Goal: Task Accomplishment & Management: Use online tool/utility

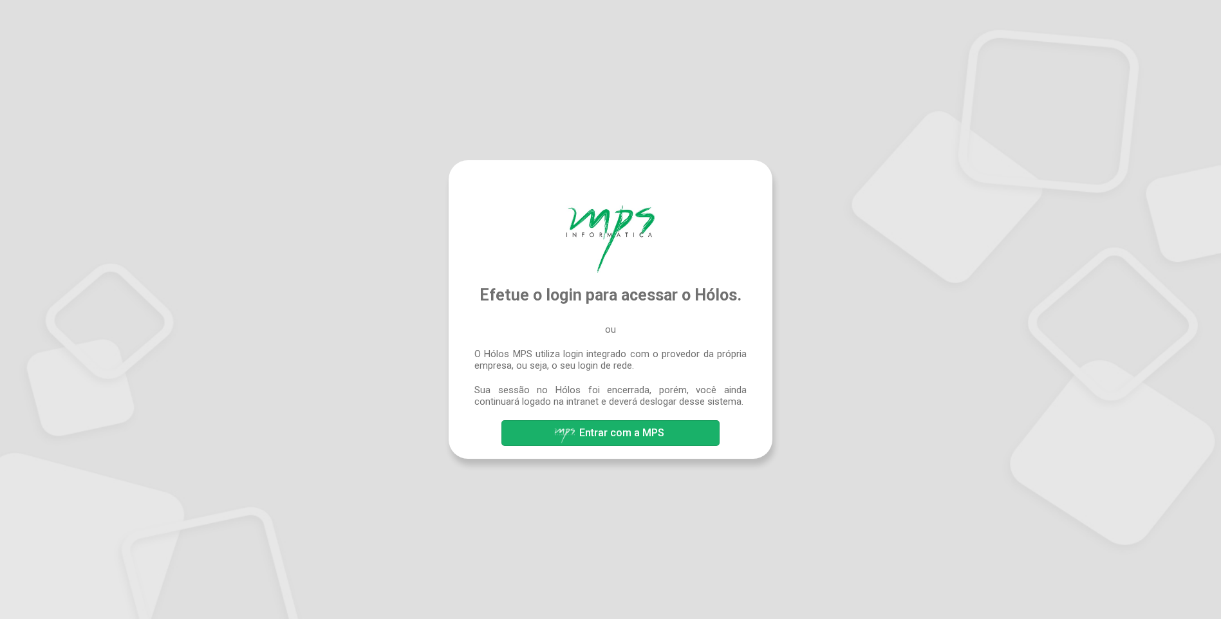
drag, startPoint x: 616, startPoint y: 434, endPoint x: 844, endPoint y: 450, distance: 228.4
click at [616, 434] on span "Entrar com a MPS" at bounding box center [621, 433] width 85 height 12
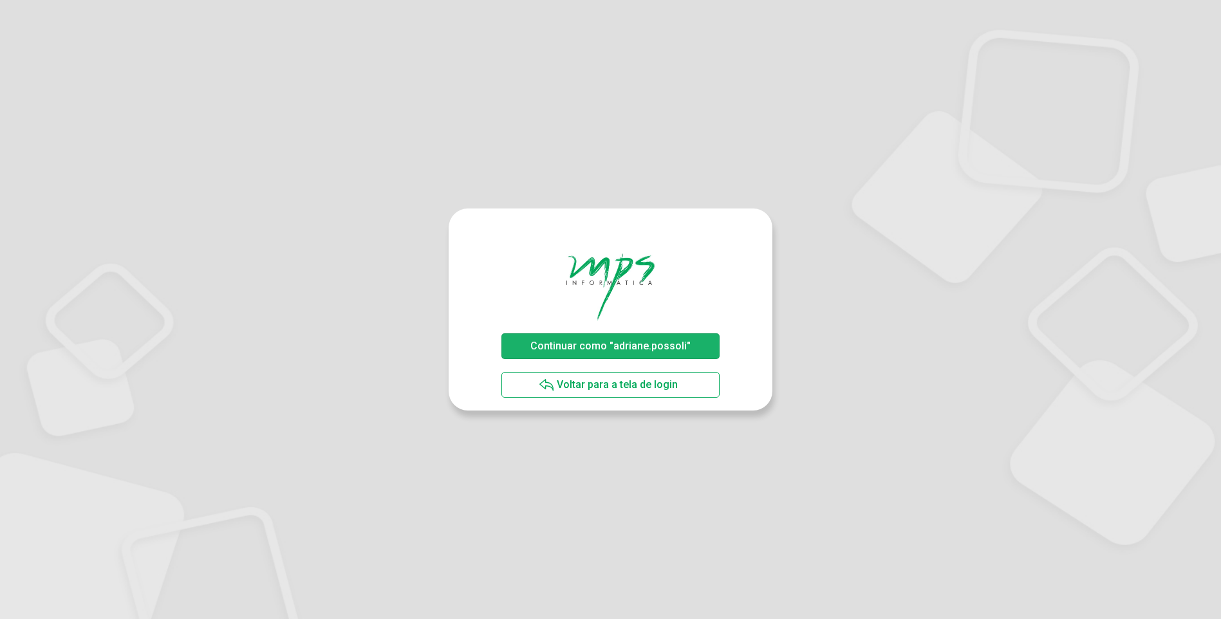
click at [580, 349] on span "Continuar como "adriane.possoli"" at bounding box center [610, 346] width 160 height 12
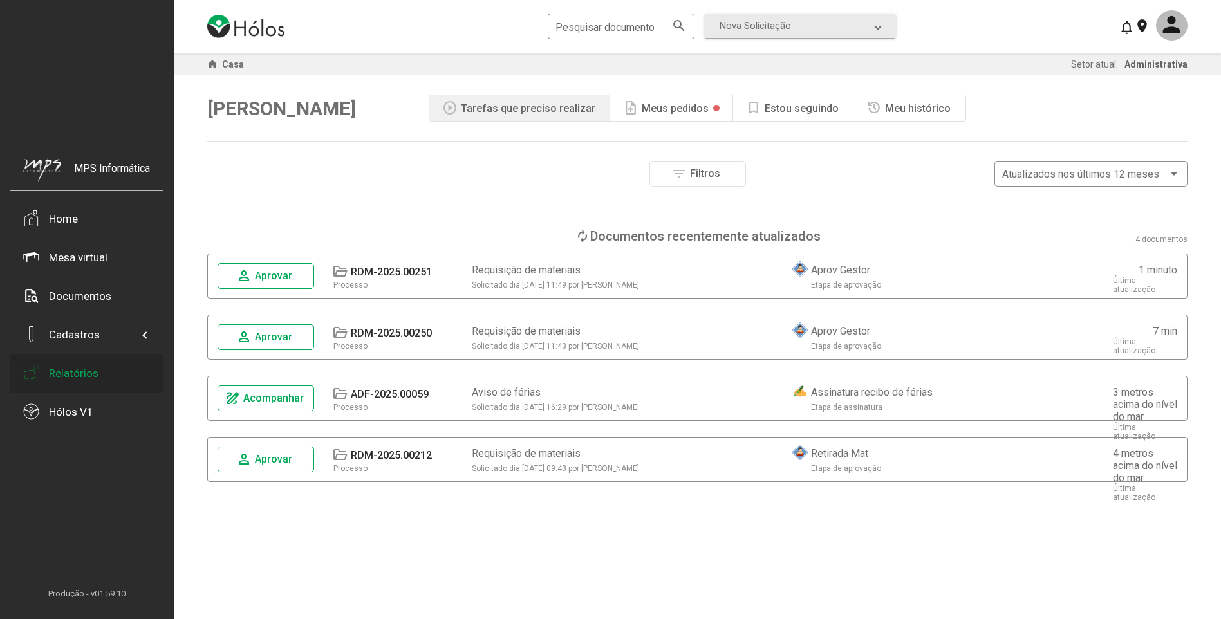
click at [80, 370] on div "Relatórios" at bounding box center [74, 373] width 50 height 13
click at [275, 273] on span "Aprovar" at bounding box center [273, 276] width 37 height 12
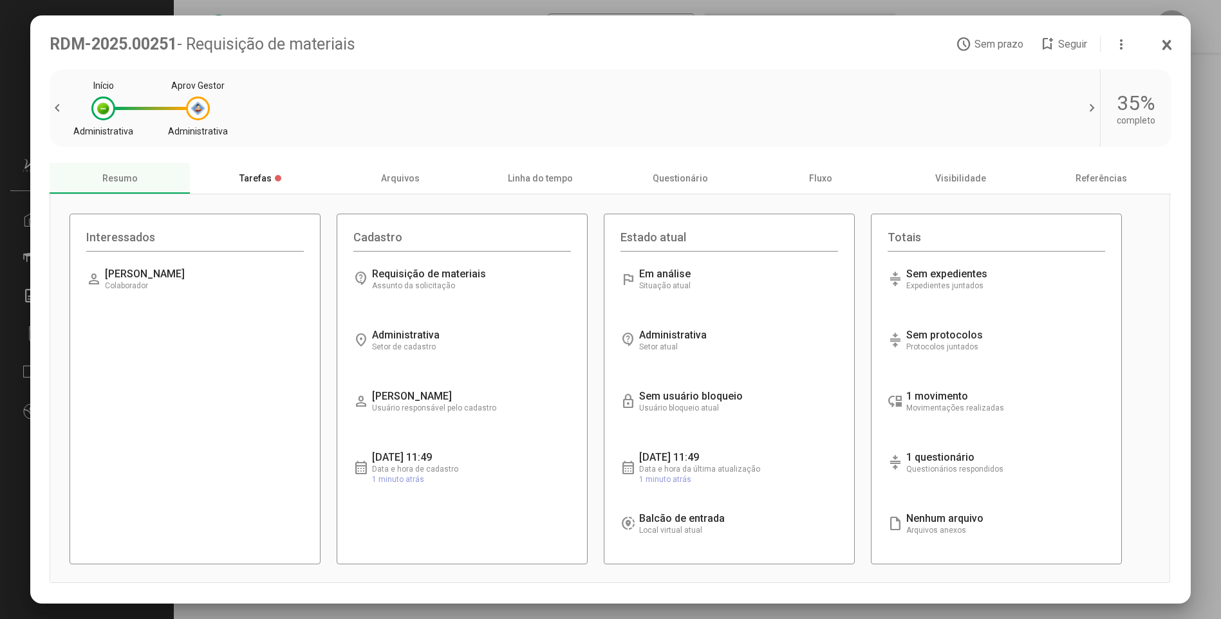
click at [260, 181] on font "Tarefas" at bounding box center [255, 178] width 32 height 10
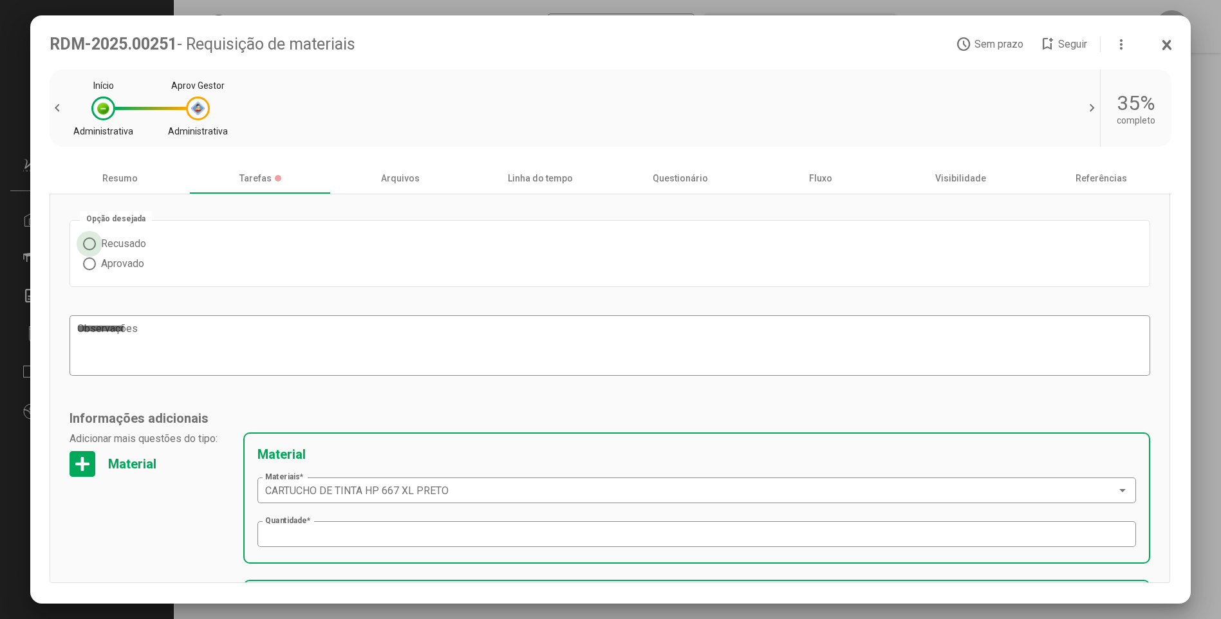
click at [118, 248] on font "Recusado" at bounding box center [123, 243] width 45 height 12
click at [120, 263] on font "Aprovado" at bounding box center [122, 263] width 43 height 12
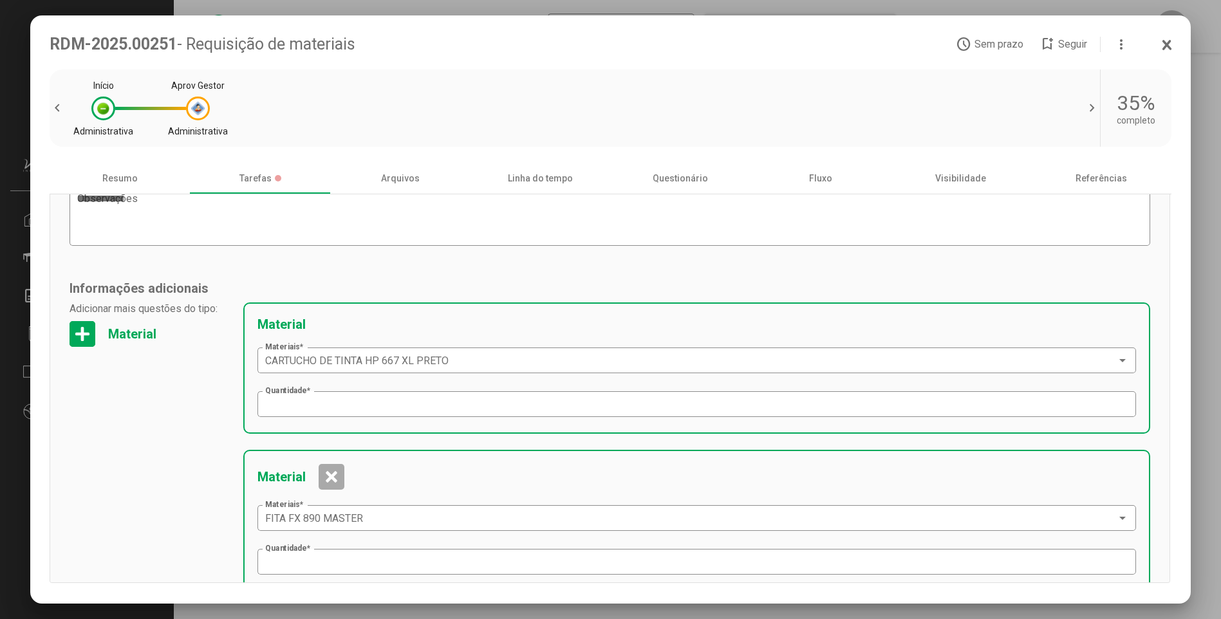
scroll to position [228, 0]
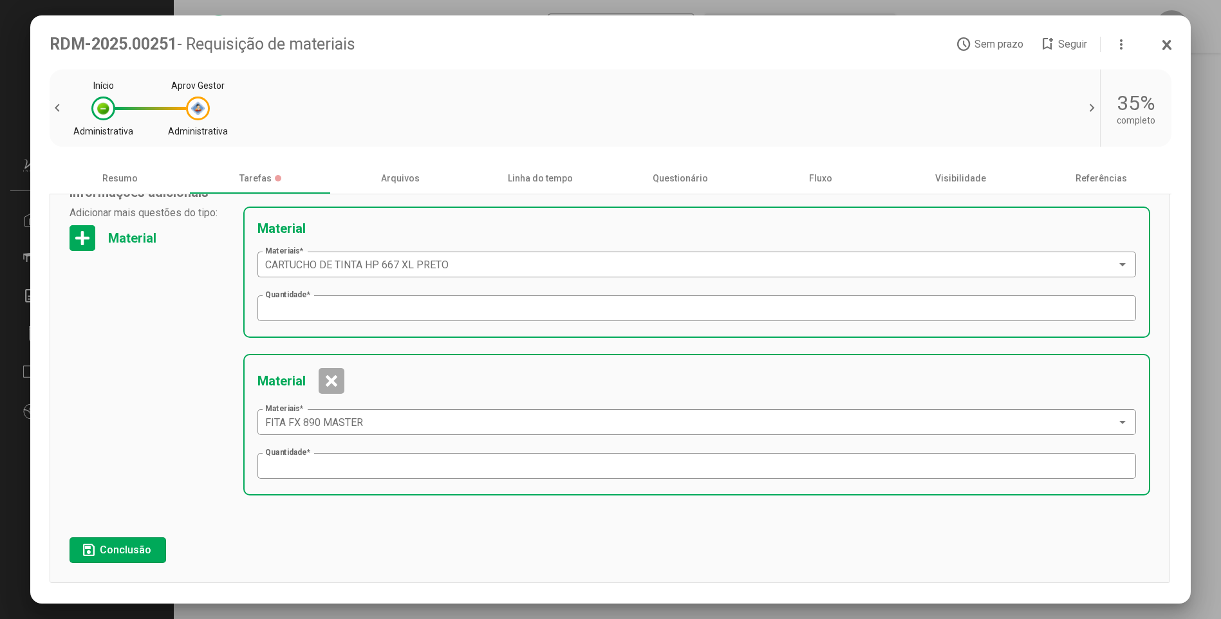
click at [118, 552] on span "Conclusão" at bounding box center [125, 550] width 51 height 12
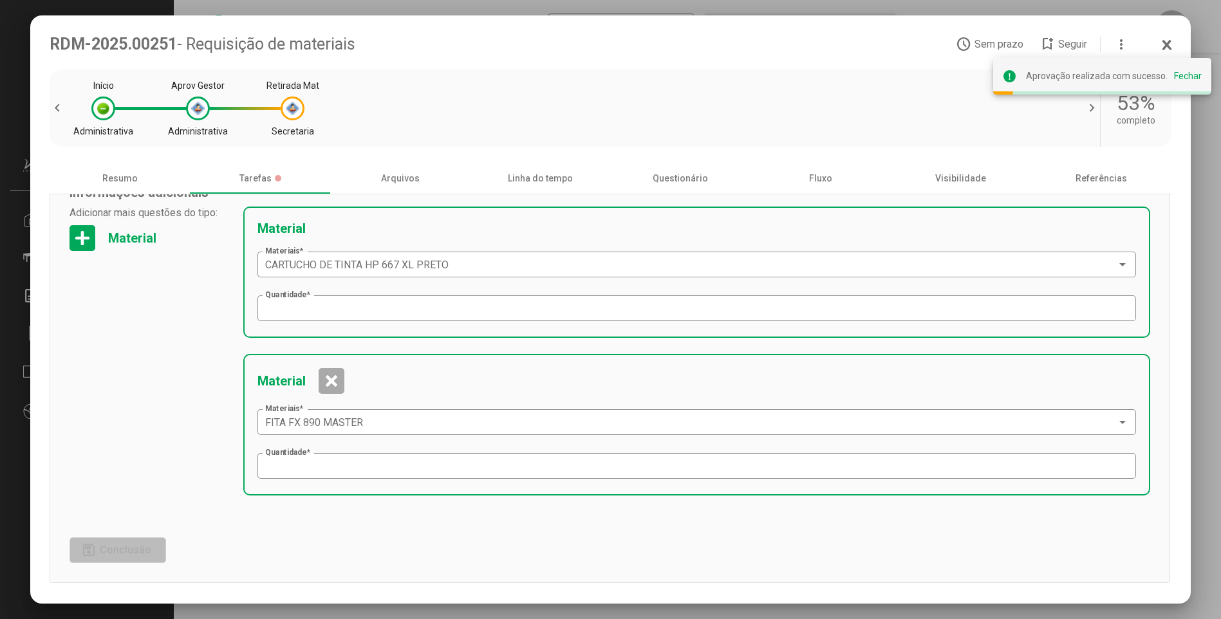
scroll to position [0, 0]
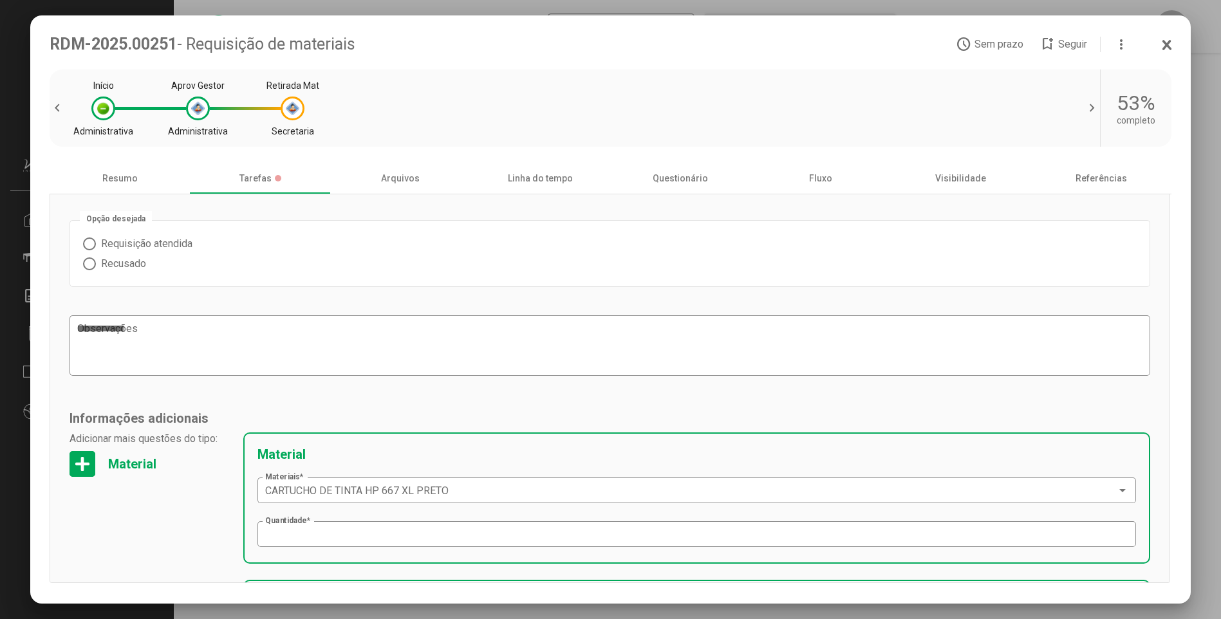
click at [1194, 75] on div at bounding box center [610, 309] width 1221 height 619
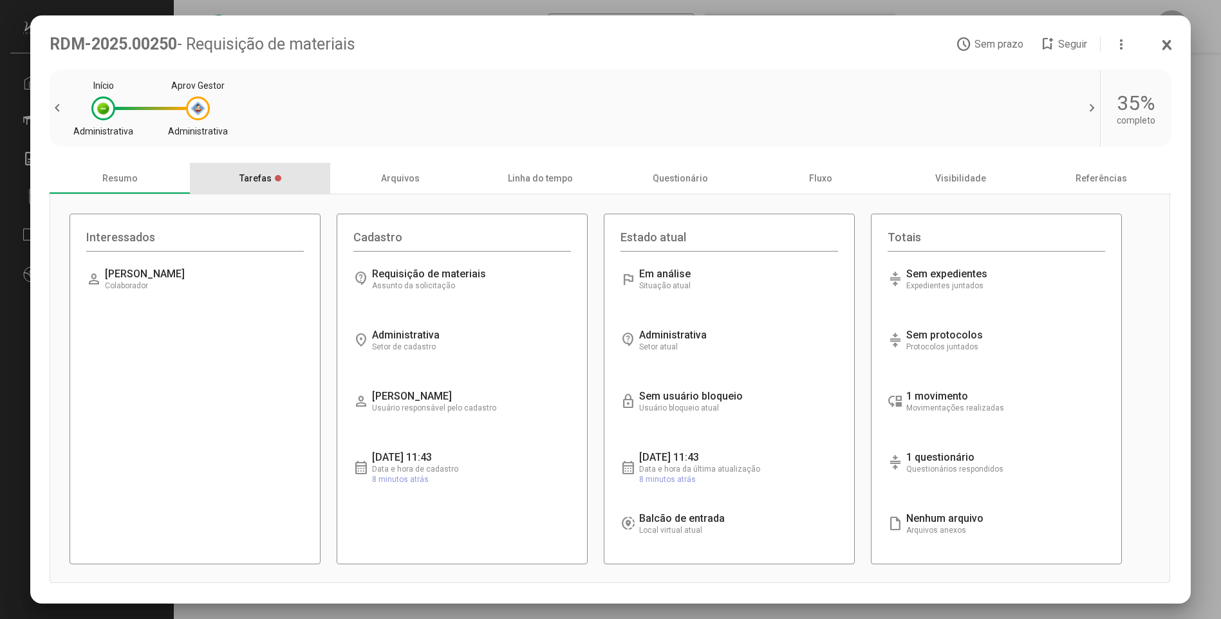
click at [255, 175] on font "Tarefas" at bounding box center [255, 178] width 32 height 10
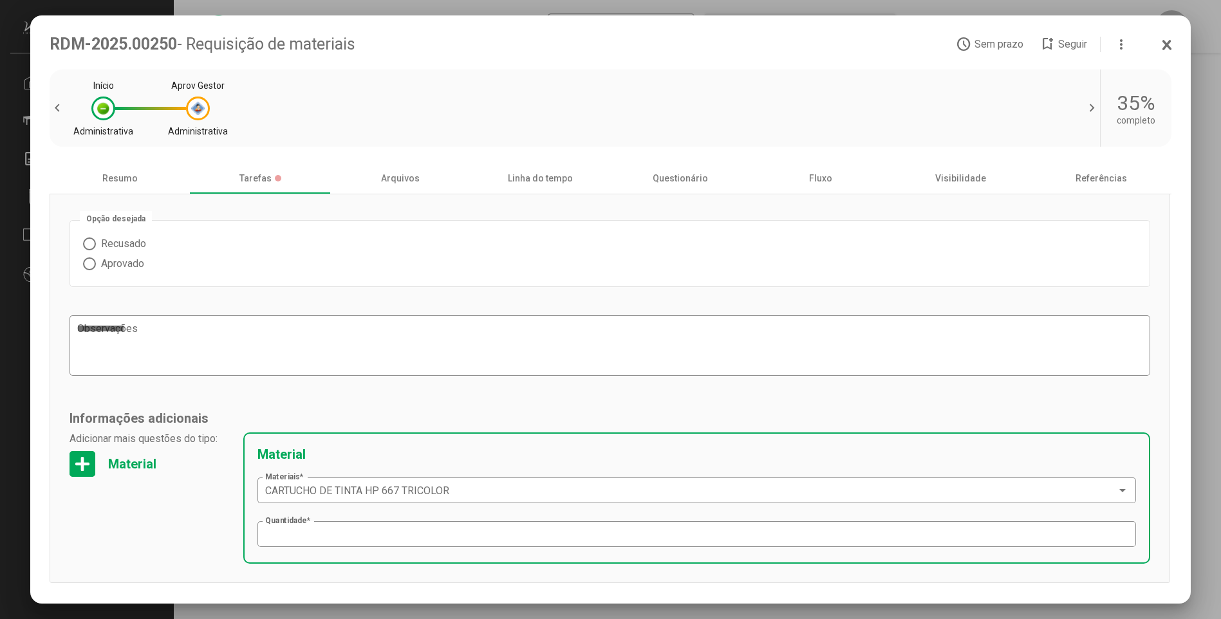
click at [106, 265] on font "Aprovado" at bounding box center [122, 263] width 43 height 12
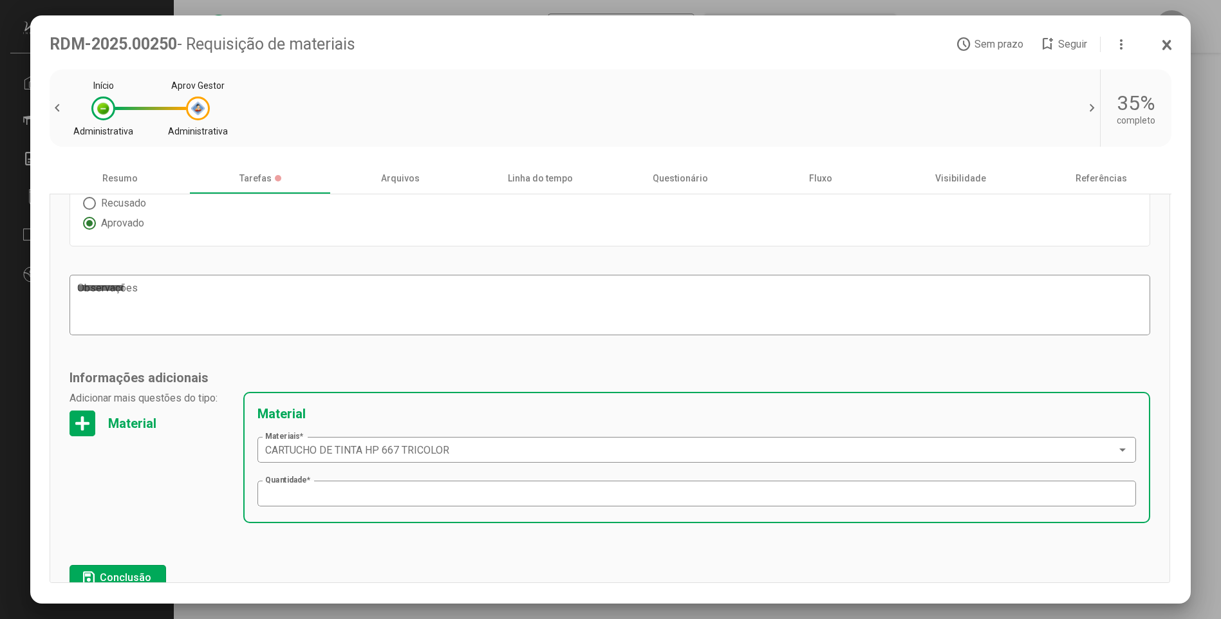
scroll to position [70, 0]
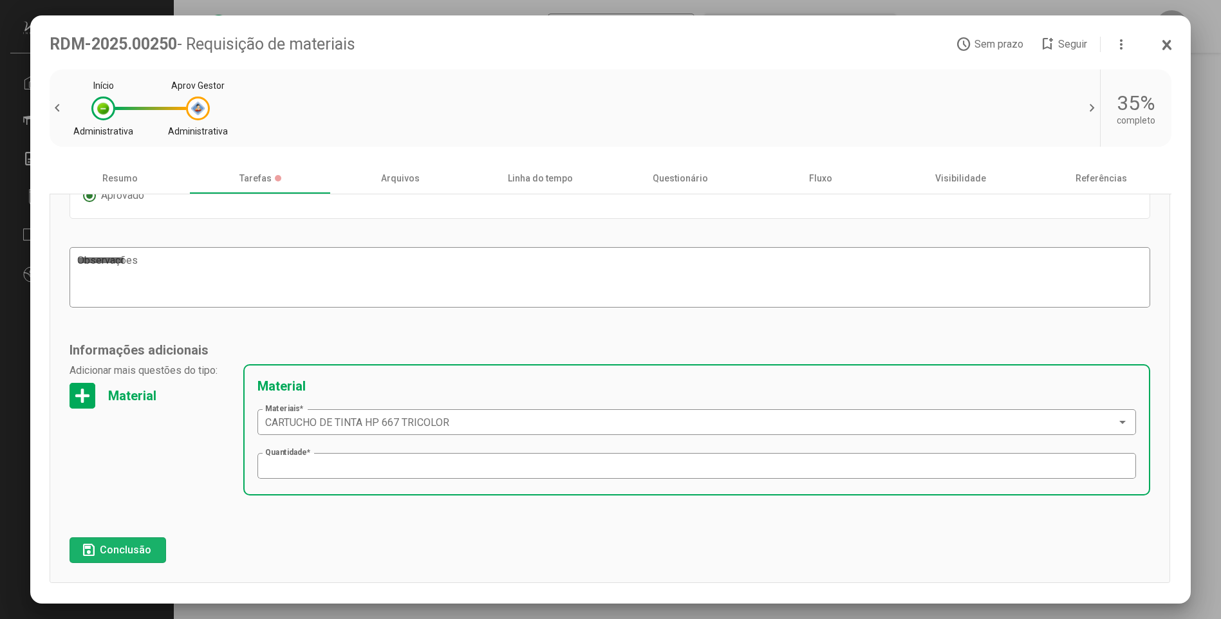
click at [122, 548] on span "Conclusão" at bounding box center [125, 550] width 51 height 12
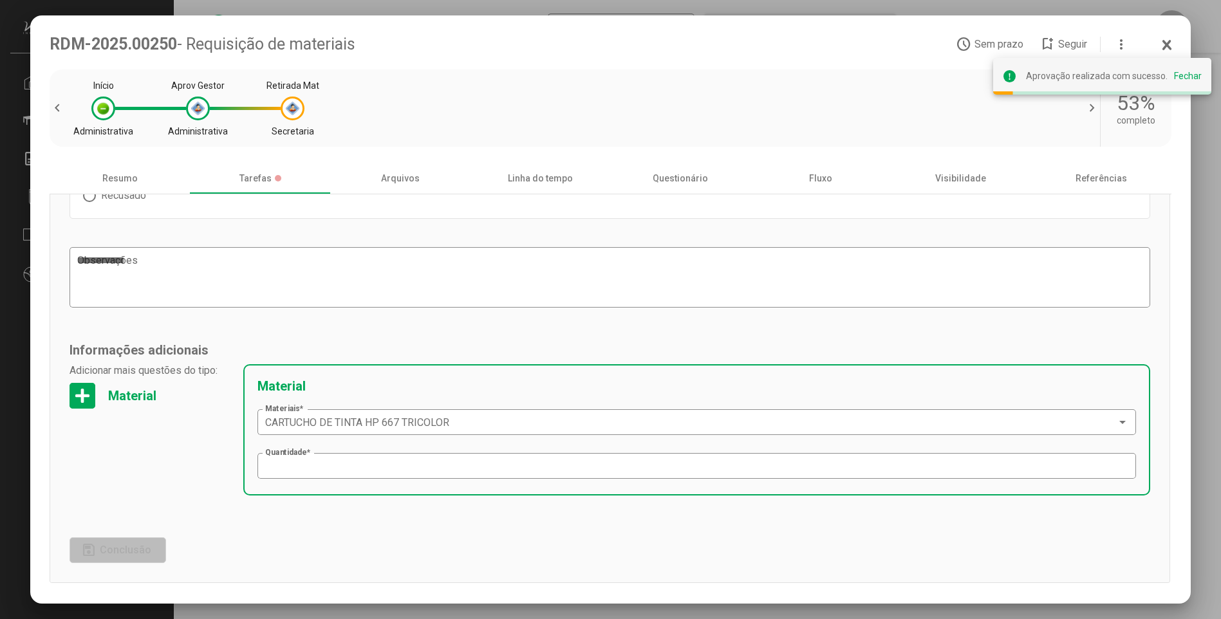
scroll to position [0, 0]
